Goal: Task Accomplishment & Management: Complete application form

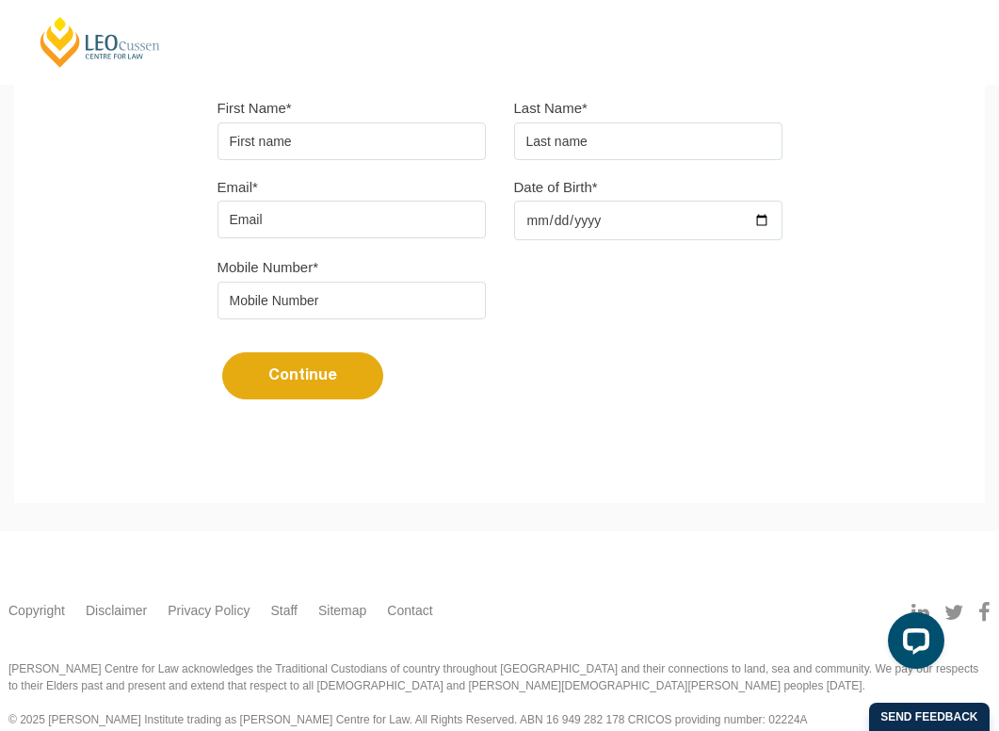
scroll to position [502, 0]
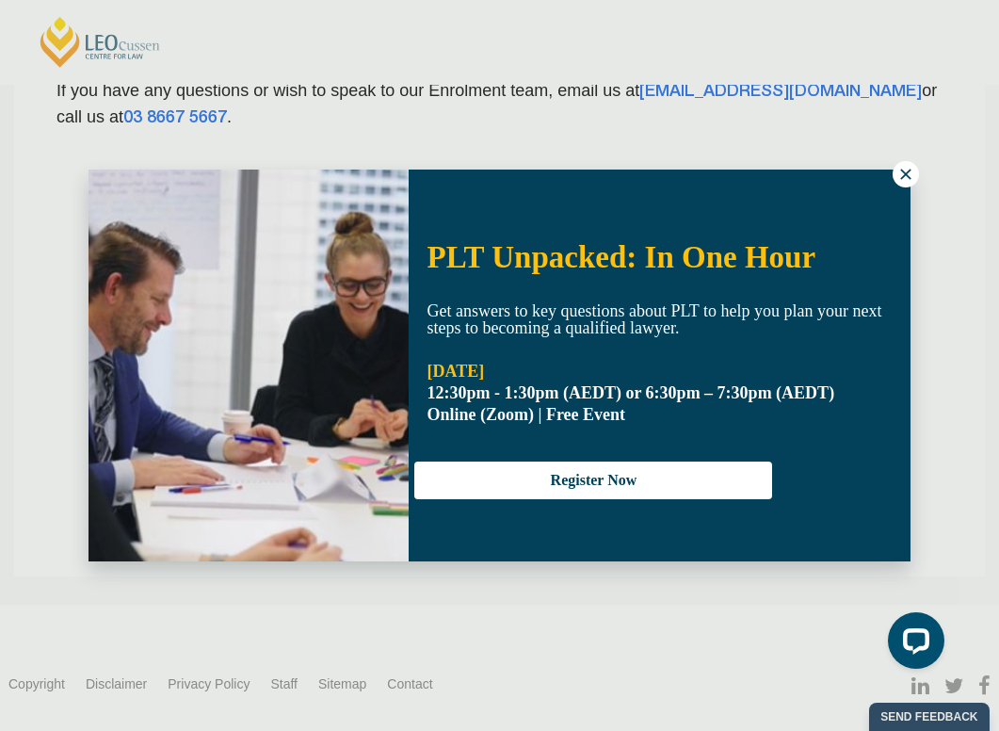
click at [307, 198] on img at bounding box center [249, 365] width 320 height 392
click at [911, 177] on icon at bounding box center [905, 174] width 17 height 17
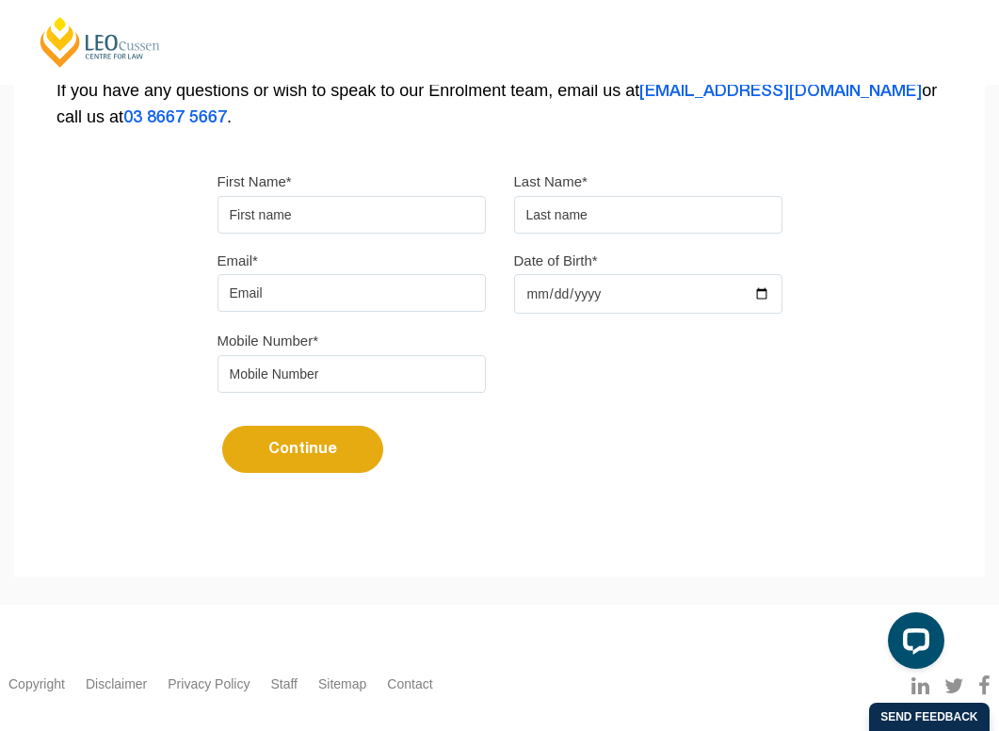
click at [381, 196] on input "First Name*" at bounding box center [351, 215] width 268 height 38
type input "Micaela"
click at [635, 196] on input "text" at bounding box center [648, 215] width 268 height 38
type input "Edwards"
click at [636, 274] on input "Date of Birth*" at bounding box center [648, 294] width 268 height 40
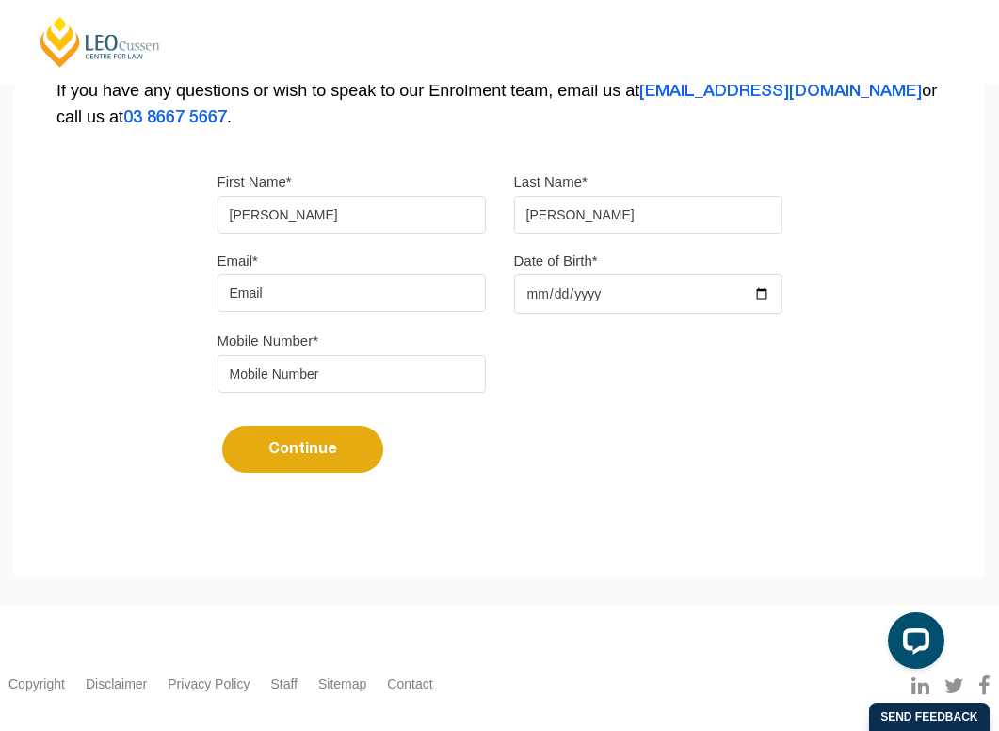
click at [765, 274] on input "Date of Birth*" at bounding box center [648, 294] width 268 height 40
click at [591, 278] on input "2025-03-01" at bounding box center [648, 294] width 268 height 40
type input "2004-03-01"
click at [373, 355] on input "tel" at bounding box center [351, 374] width 268 height 38
type input "0455310103"
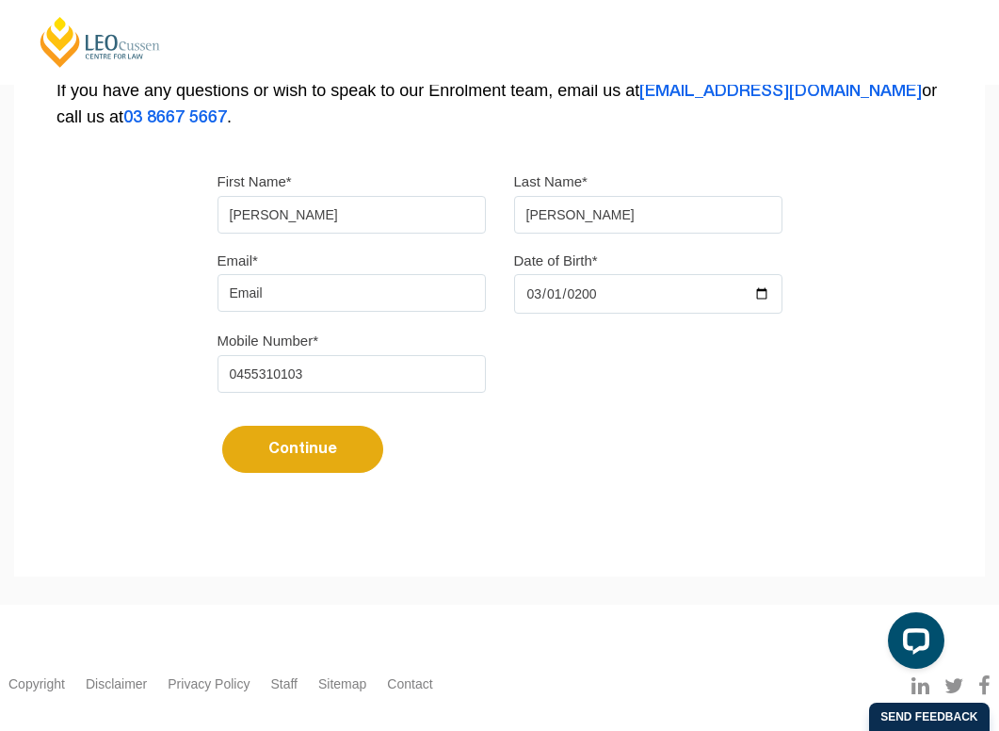
click at [315, 274] on input "Email*" at bounding box center [351, 293] width 268 height 38
type input "micaelaedwards04@gmail.com"
click at [310, 426] on button "Continue" at bounding box center [302, 449] width 161 height 47
select select
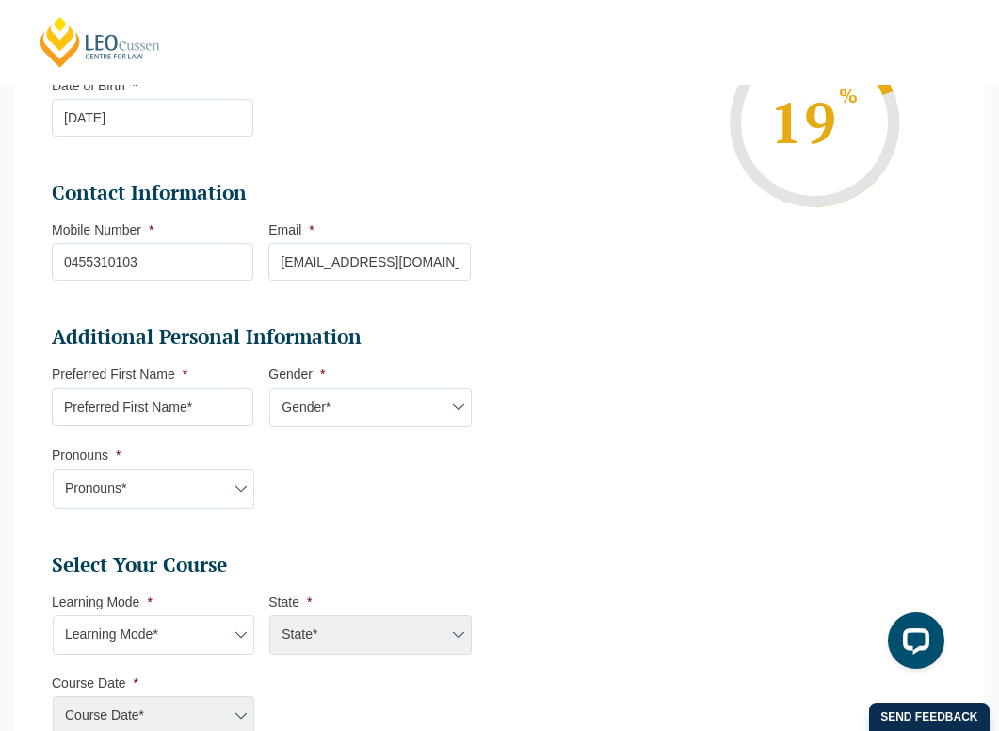
scroll to position [494, 0]
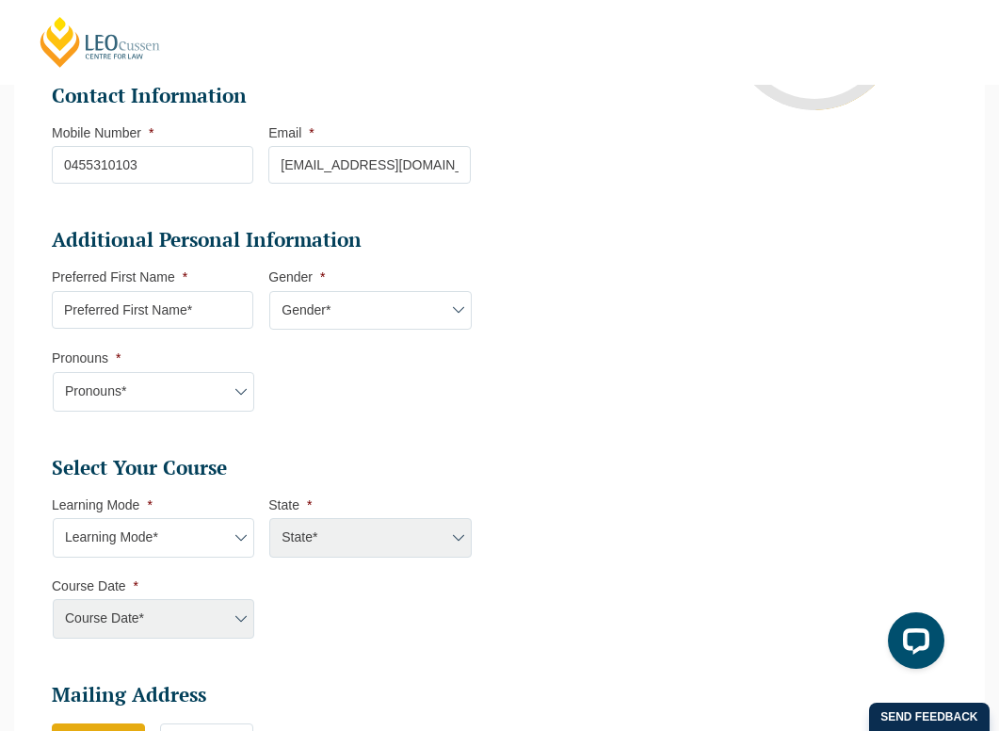
click at [172, 540] on select "Learning Mode* Online Full Time Learning Online Part Time Learning Blended Full…" at bounding box center [153, 538] width 201 height 40
select select "Online Full Time Learning"
click at [53, 520] on select "Learning Mode* Online Full Time Learning Online Part Time Learning Blended Full…" at bounding box center [153, 538] width 201 height 40
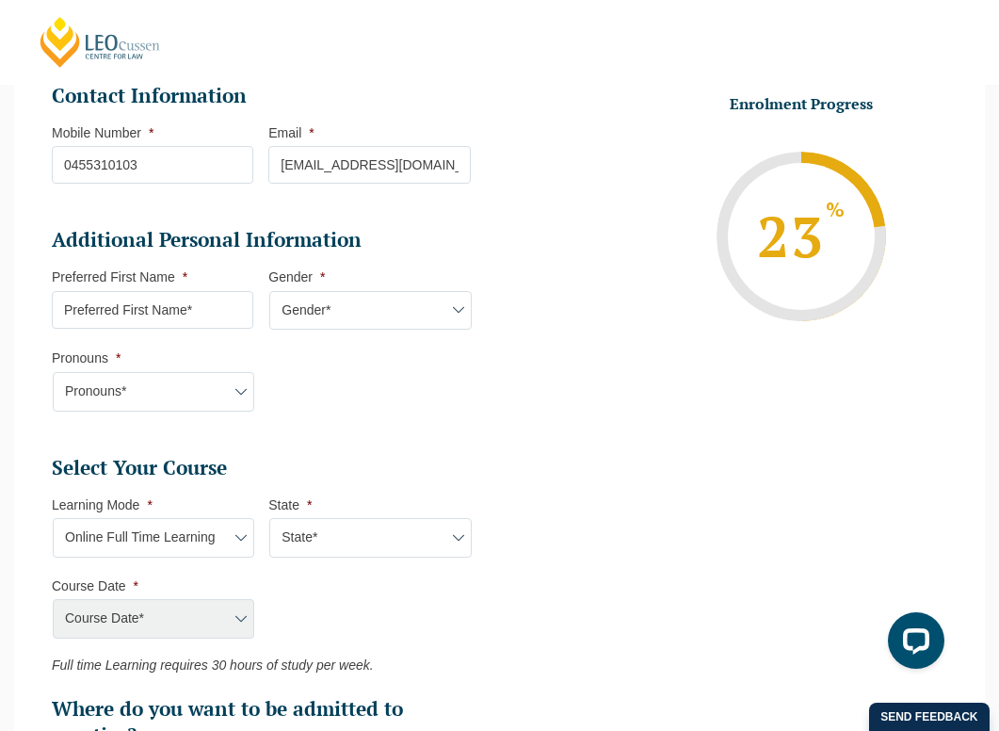
click at [349, 549] on select "State* National (ACT/NSW, VIC, QLD, SA, WA)" at bounding box center [369, 538] width 201 height 40
select select "National (ACT/NSW, VIC, QLD, SA, WA)"
click at [269, 520] on select "State* National (ACT/NSW, VIC, QLD, SA, WA)" at bounding box center [369, 538] width 201 height 40
click at [212, 629] on select "Course Date* December 2025 (08-Dec-2025 to 16-May-2026) January 2026 (27-Jan-20…" at bounding box center [153, 619] width 201 height 40
click at [169, 529] on select "Learning Mode* Online Full Time Learning Online Part Time Learning Blended Full…" at bounding box center [153, 538] width 201 height 40
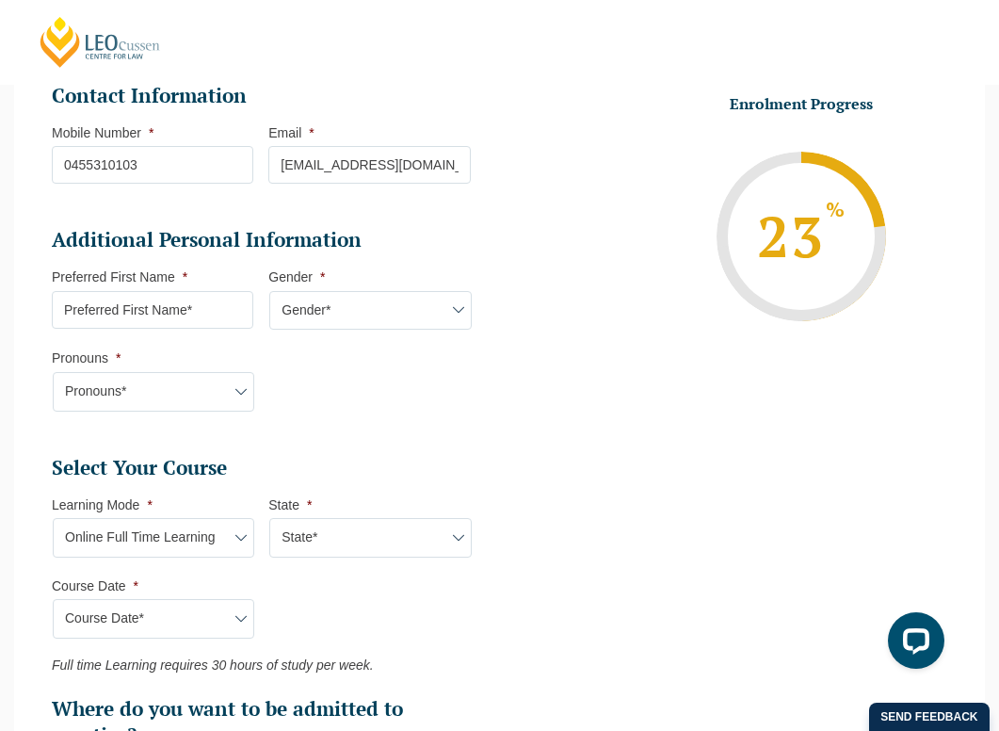
select select "Onsite Full Time Learning"
click at [53, 520] on select "Learning Mode* Online Full Time Learning Online Part Time Learning Blended Full…" at bounding box center [153, 538] width 201 height 40
select select
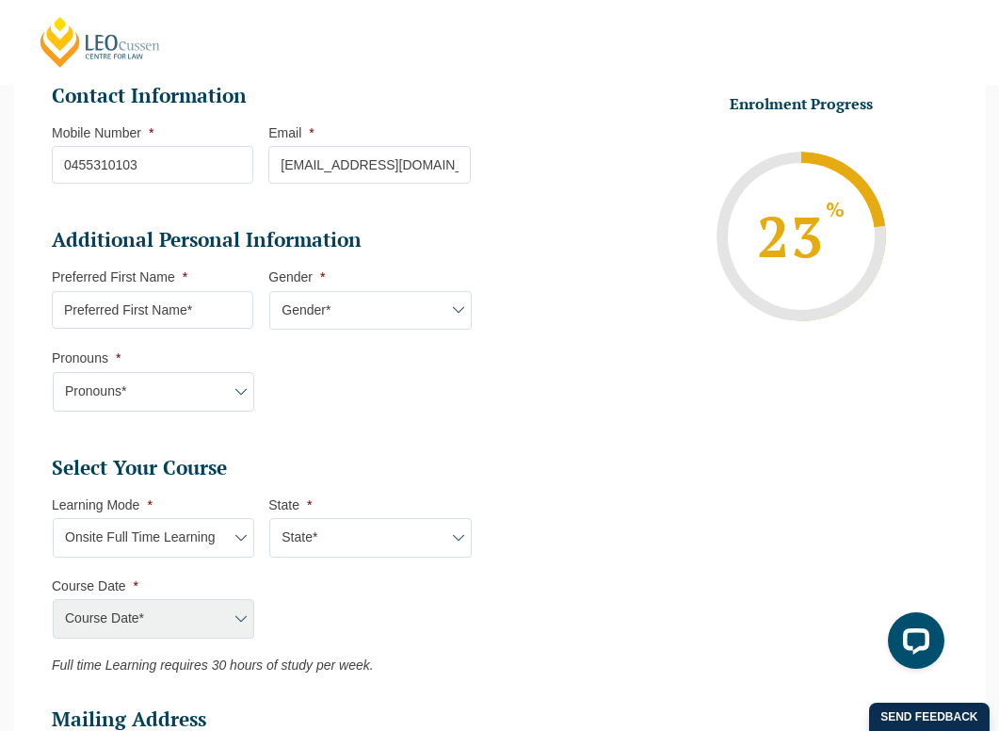
click at [204, 540] on select "Learning Mode* Online Full Time Learning Online Part Time Learning Blended Full…" at bounding box center [153, 538] width 201 height 40
select select "Online Full Time Learning"
click at [53, 520] on select "Learning Mode* Online Full Time Learning Online Part Time Learning Blended Full…" at bounding box center [153, 538] width 201 height 40
click at [212, 307] on input "Preferred First Name *" at bounding box center [152, 310] width 201 height 38
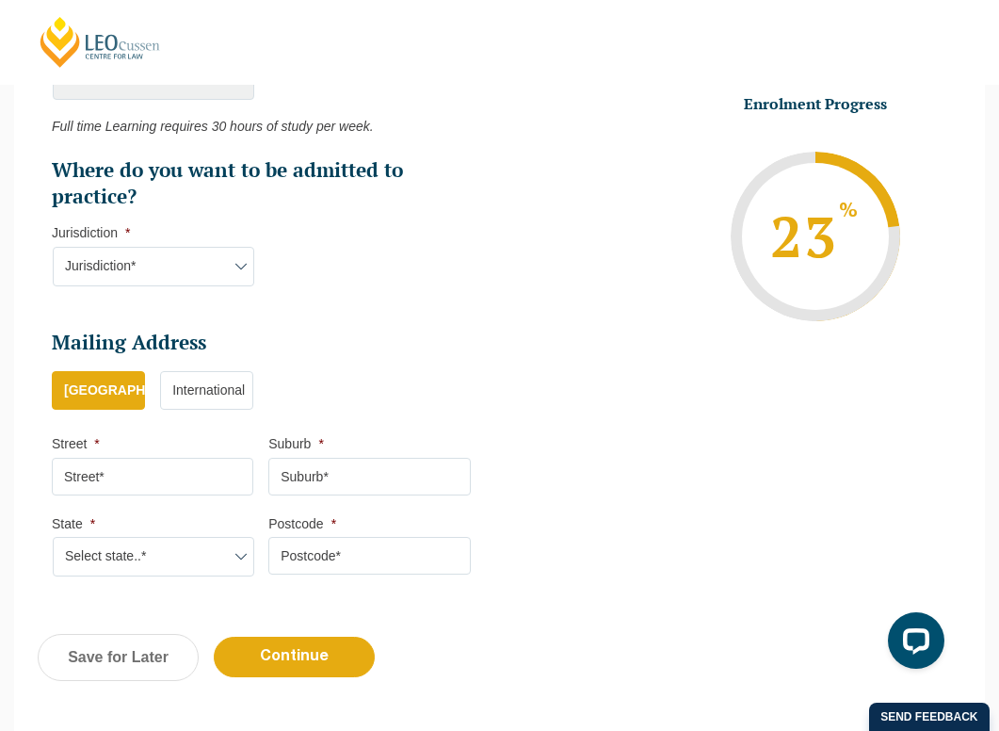
scroll to position [1034, 0]
click at [190, 266] on select "Jurisdiction* VIC ACT/NSW SA WA QLD" at bounding box center [153, 266] width 201 height 40
select select "VIC"
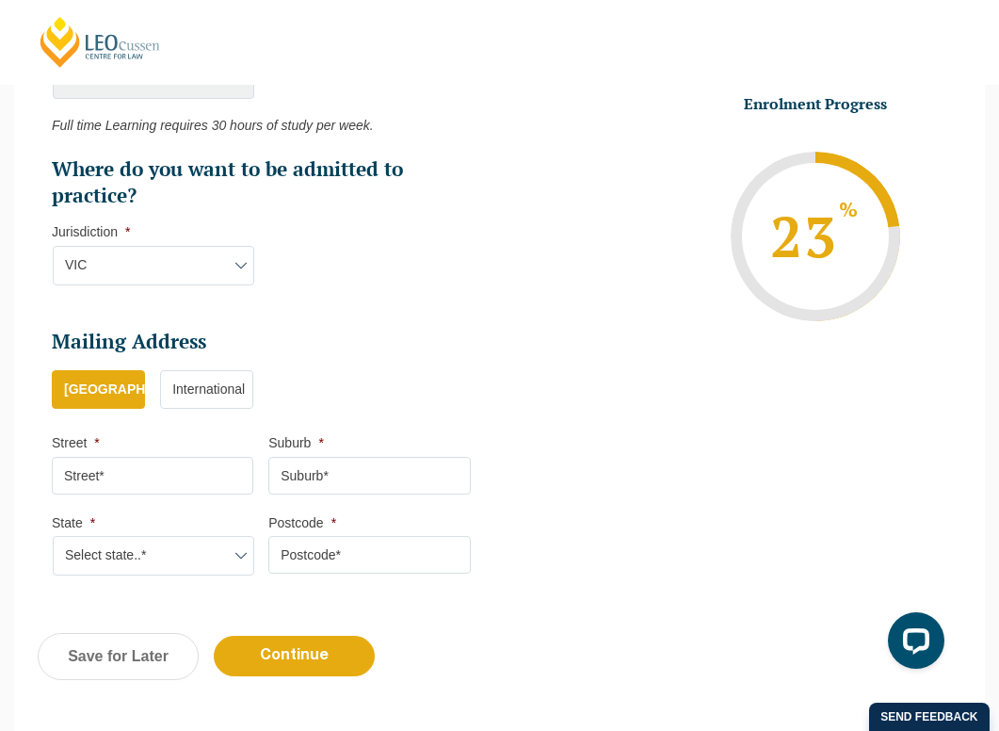
click at [53, 248] on select "Jurisdiction* VIC ACT/NSW SA WA QLD" at bounding box center [153, 266] width 201 height 40
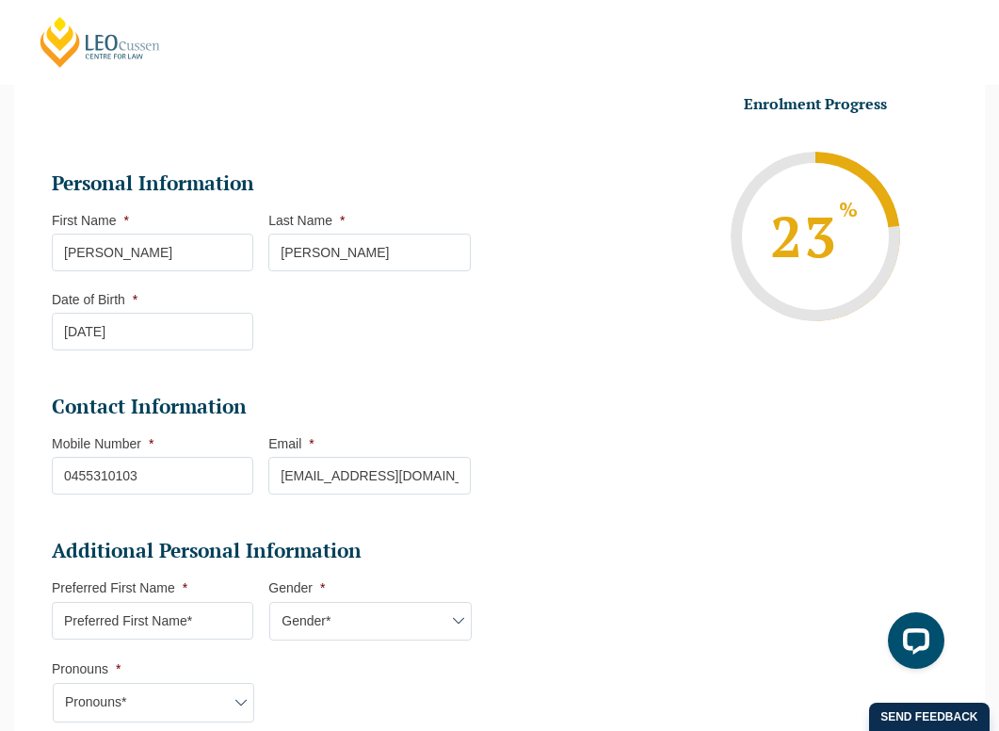
scroll to position [9, 0]
